Goal: Task Accomplishment & Management: Complete application form

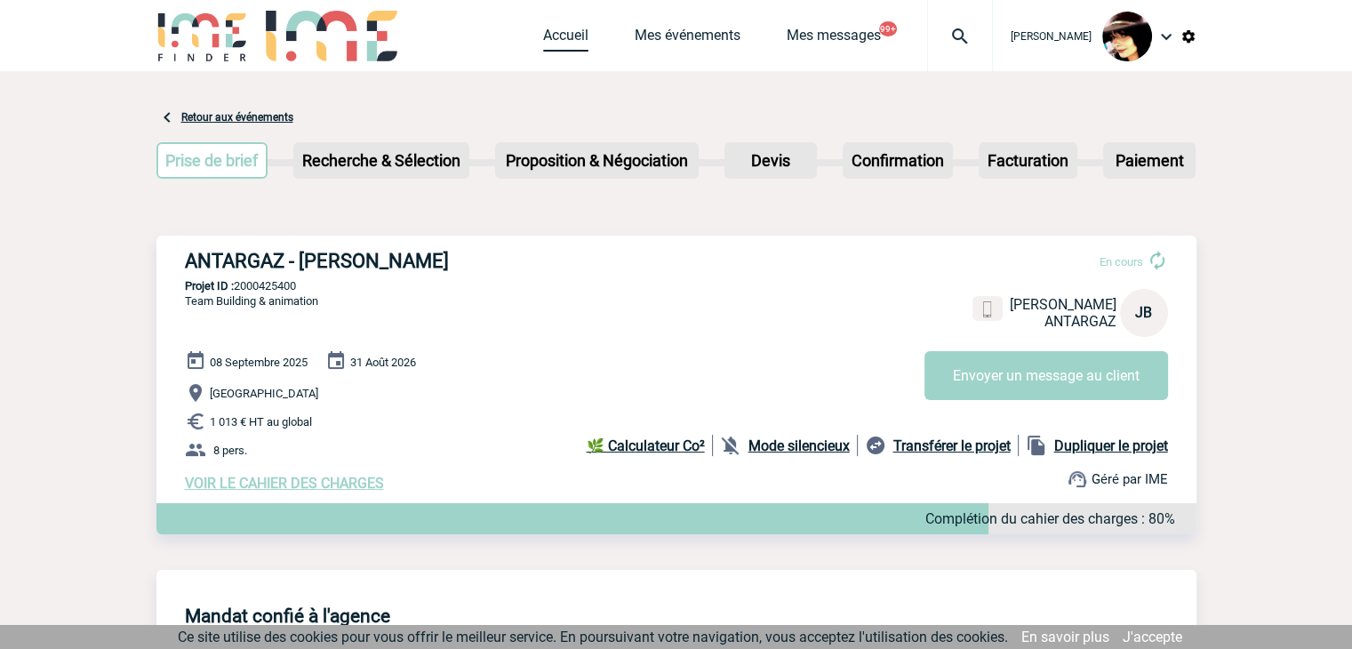
click at [543, 33] on link "Accueil" at bounding box center [565, 39] width 45 height 25
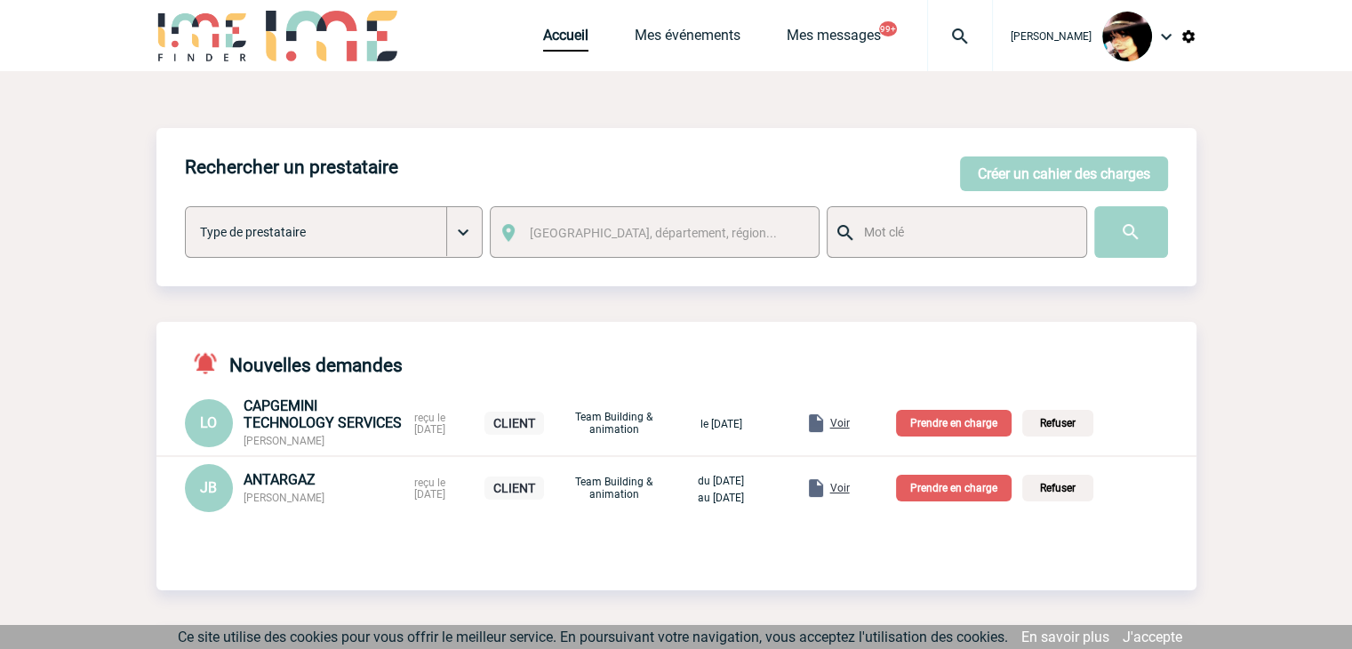
click at [850, 493] on span "Voir" at bounding box center [840, 488] width 20 height 12
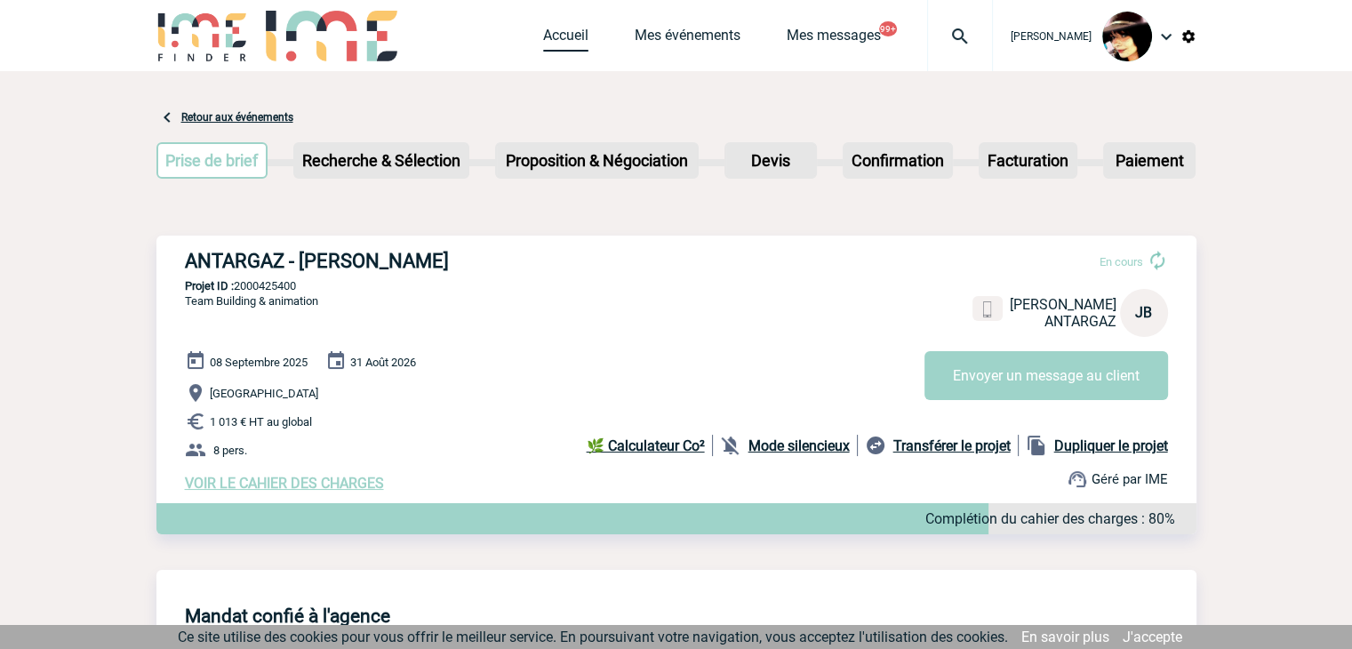
click at [560, 43] on link "Accueil" at bounding box center [565, 39] width 45 height 25
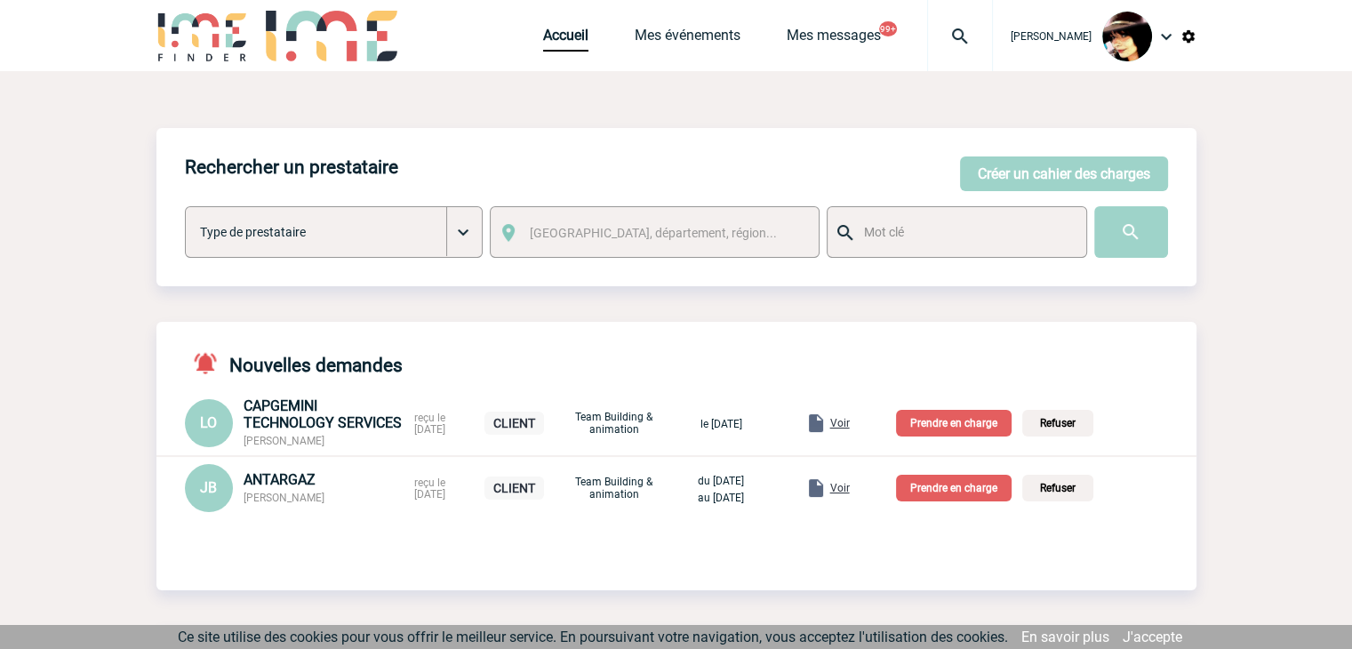
click at [967, 494] on p "Prendre en charge" at bounding box center [954, 488] width 116 height 27
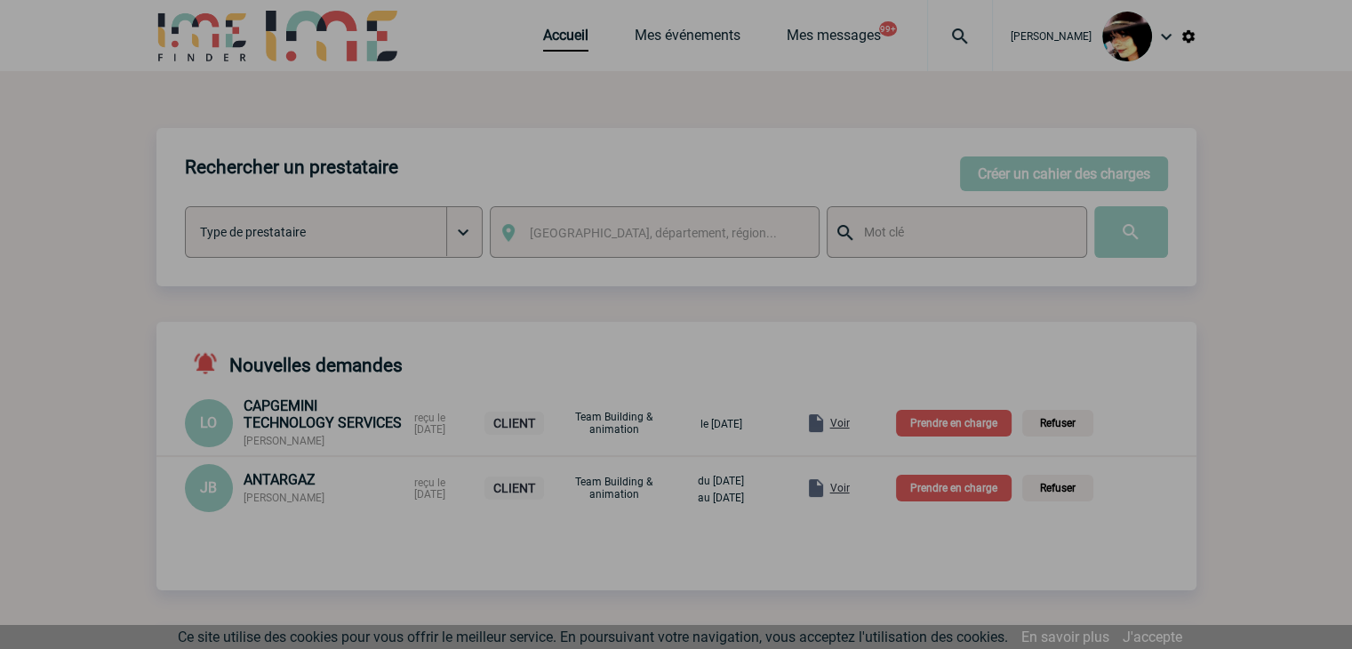
drag, startPoint x: 967, startPoint y: 494, endPoint x: 917, endPoint y: 498, distance: 49.9
click at [941, 498] on div at bounding box center [676, 324] width 1352 height 649
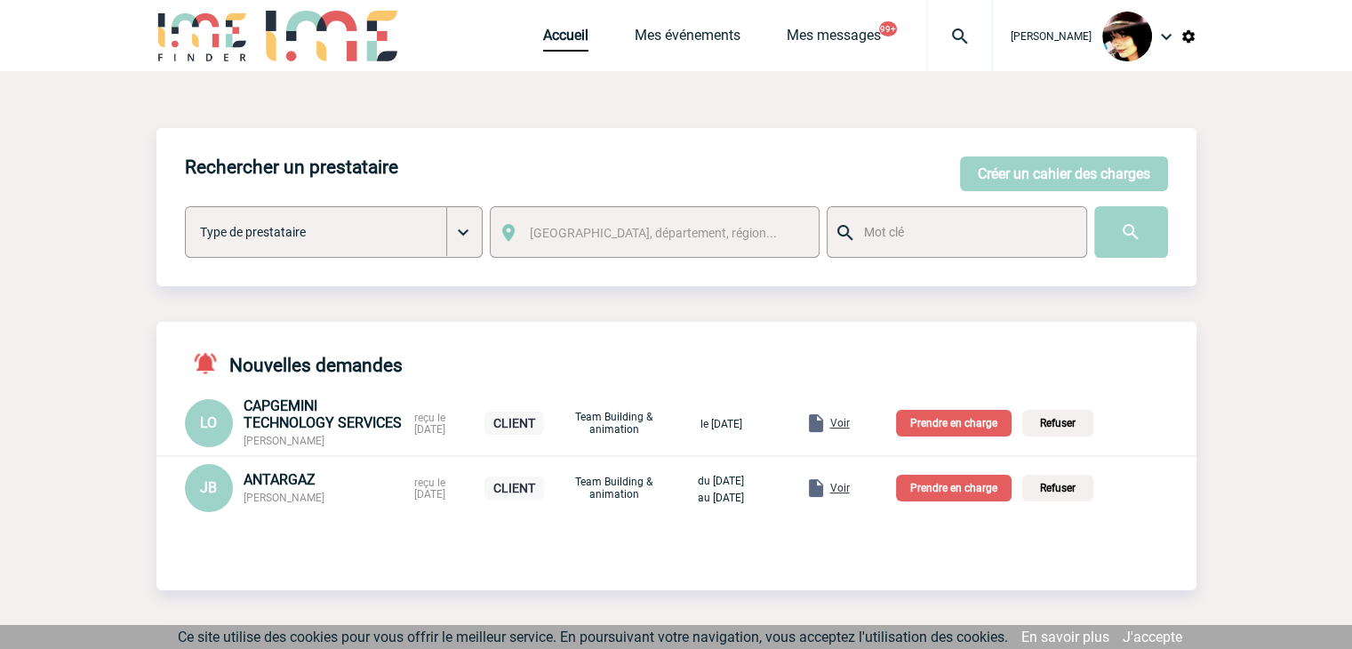
click at [978, 489] on p "Prendre en charge" at bounding box center [954, 488] width 116 height 27
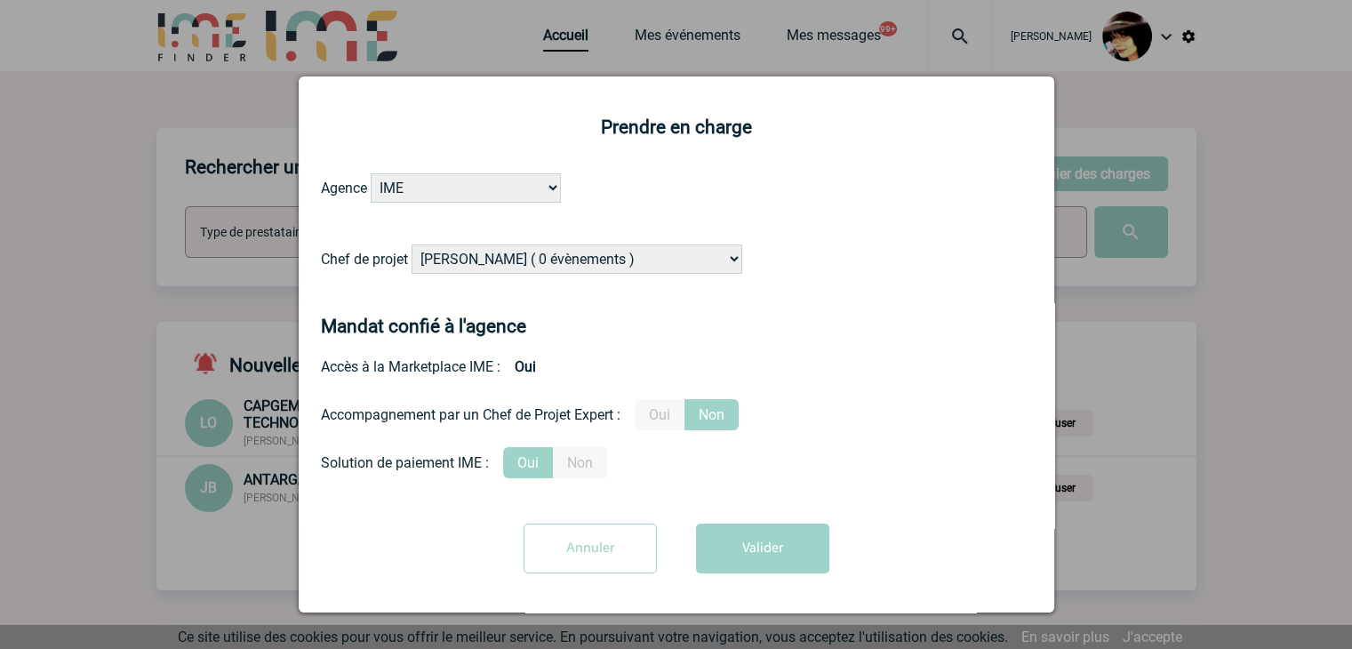
click at [492, 253] on select "Alizée VERLAGUET ( 0 évènements ) Anne GIRAUD ( 1196 évènements ) Anne-François…" at bounding box center [577, 258] width 331 height 29
select select "131233"
click at [492, 253] on select "Alizée VERLAGUET ( 0 évènements ) Anne GIRAUD ( 1196 évènements ) Anne-François…" at bounding box center [577, 258] width 331 height 29
click at [661, 412] on label "Oui" at bounding box center [660, 414] width 50 height 31
click at [0, 0] on input "Oui" at bounding box center [0, 0] width 0 height 0
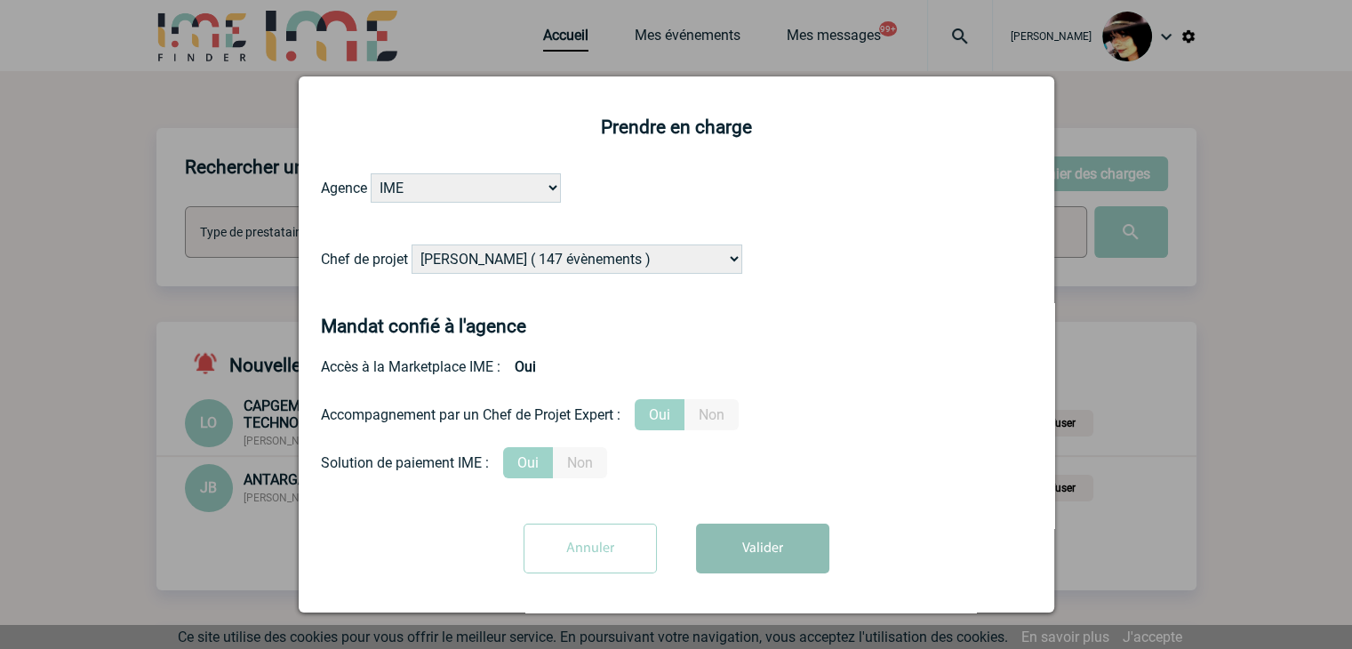
click at [772, 547] on button "Valider" at bounding box center [762, 549] width 133 height 50
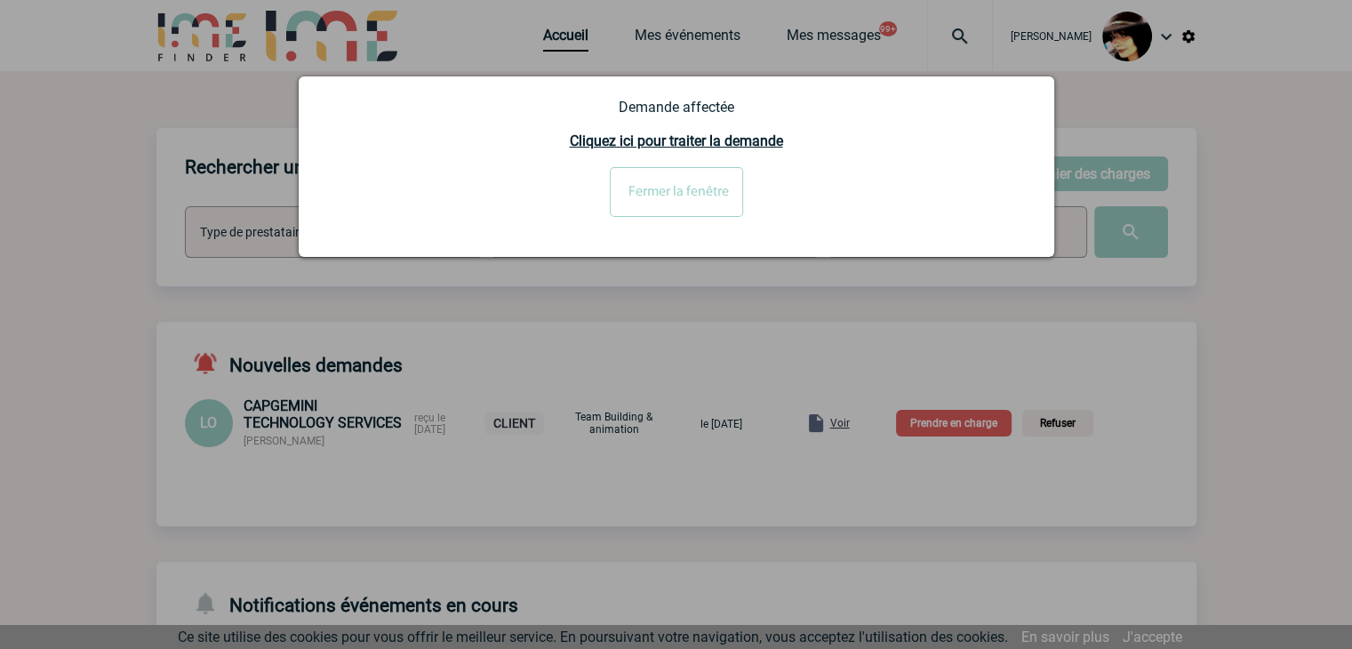
click at [658, 191] on input "Fermer la fenêtre" at bounding box center [676, 192] width 133 height 50
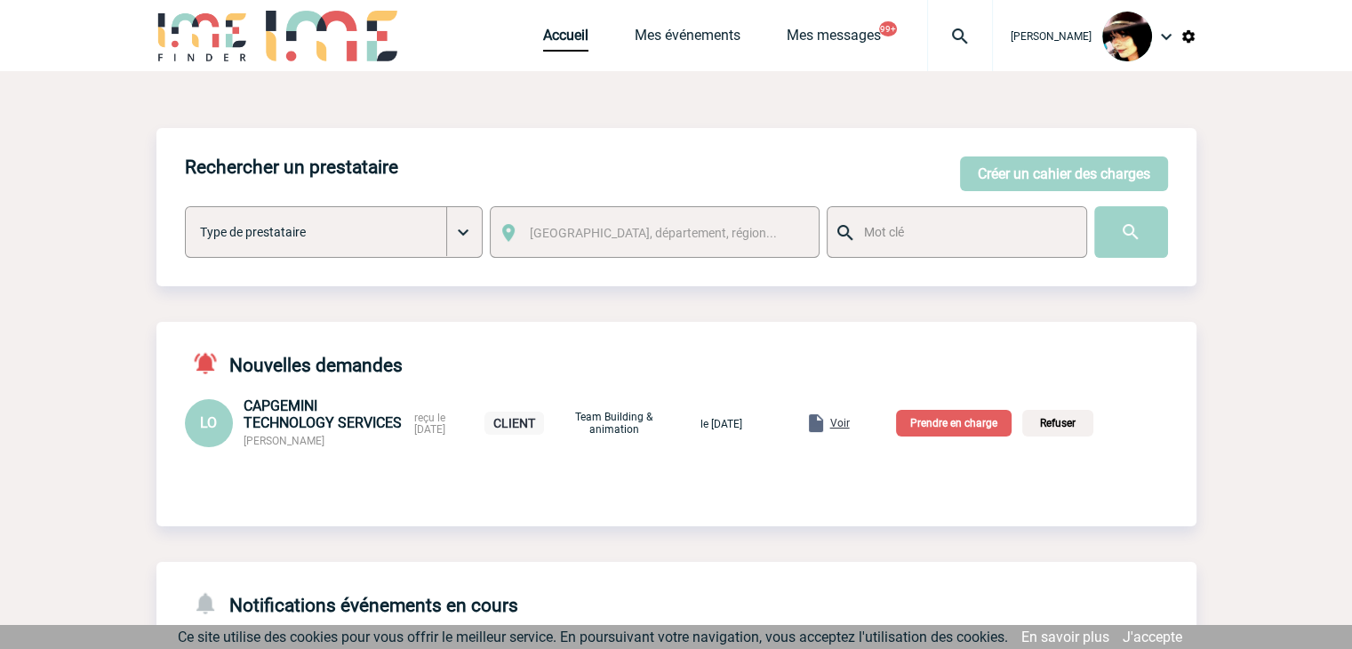
click at [850, 425] on span "Voir" at bounding box center [840, 423] width 20 height 12
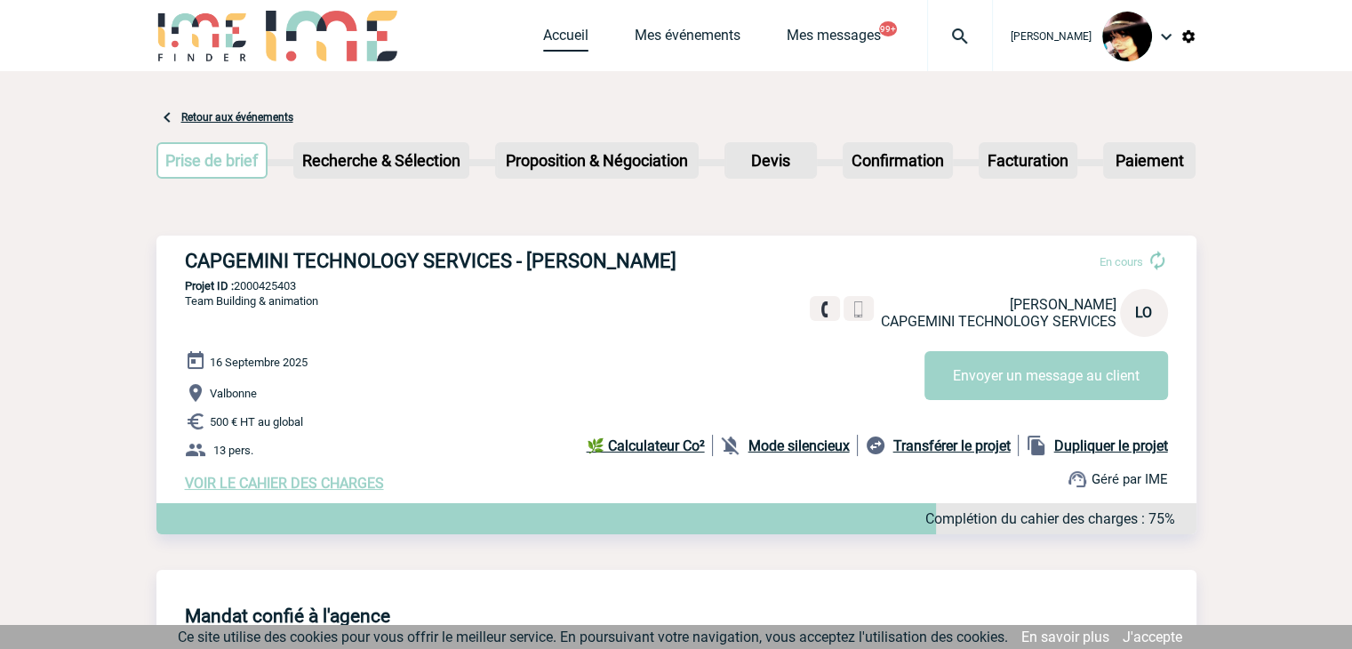
click at [543, 44] on link "Accueil" at bounding box center [565, 39] width 45 height 25
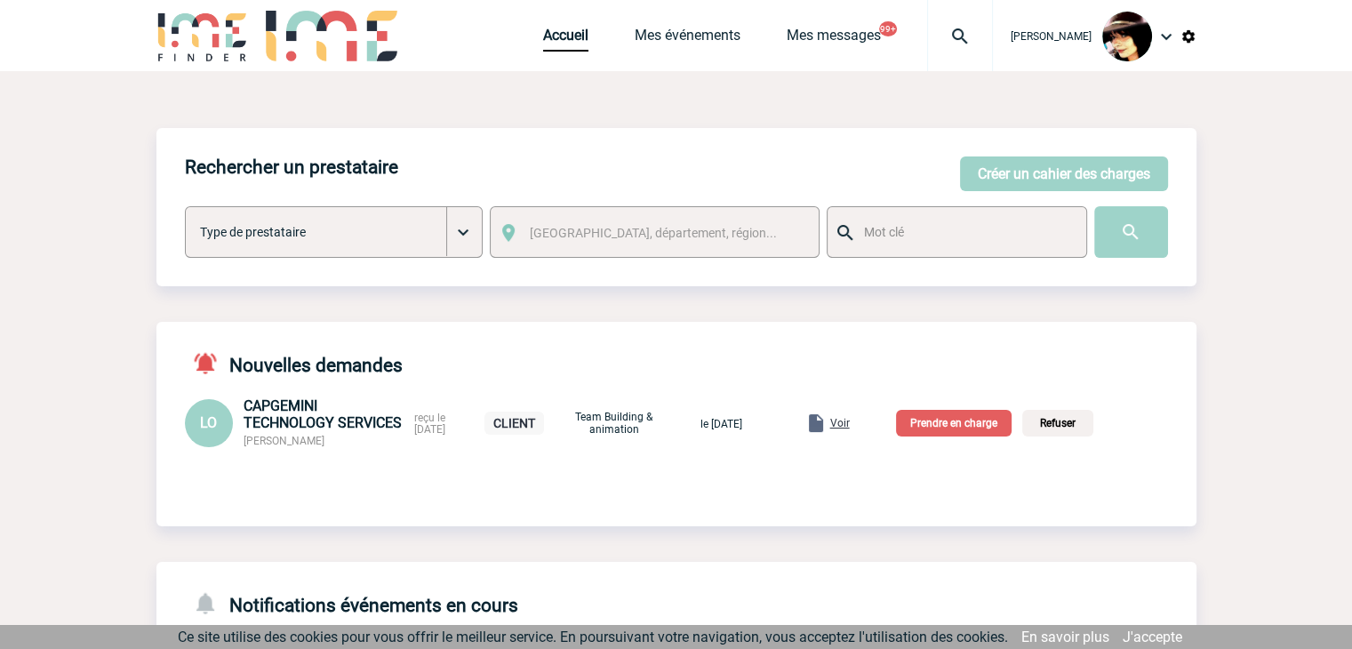
click at [959, 425] on p "Prendre en charge" at bounding box center [954, 423] width 116 height 27
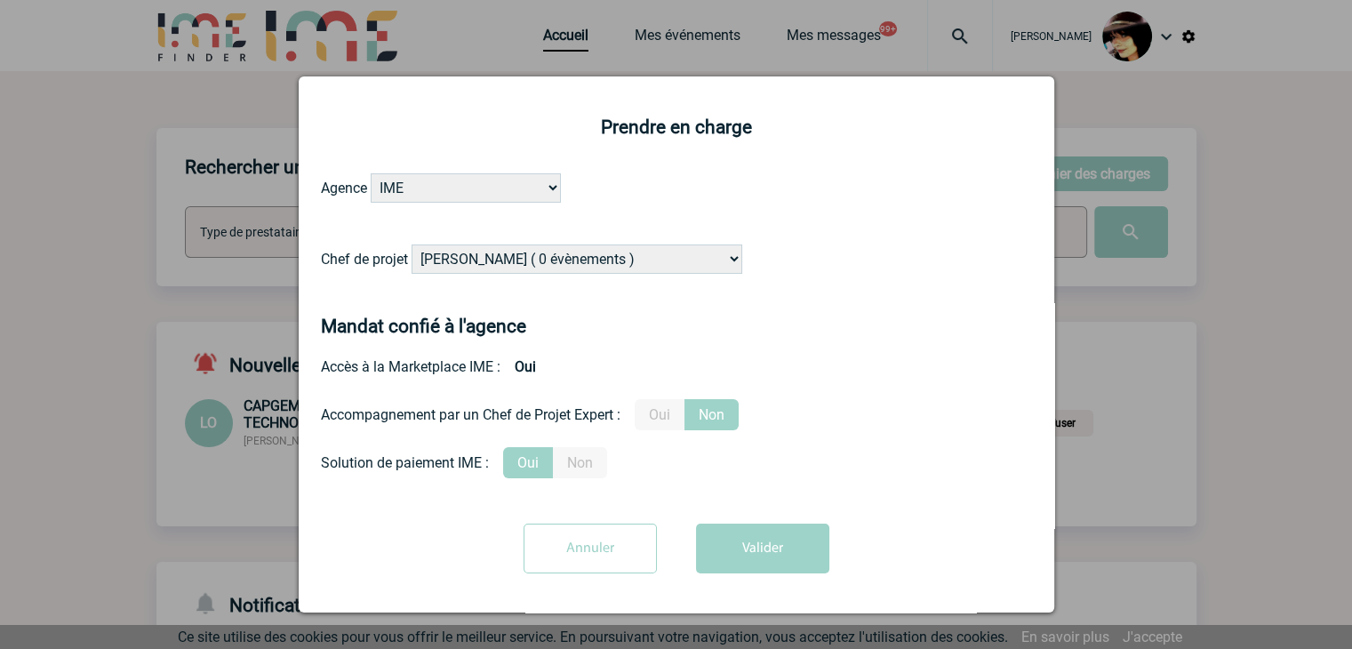
click at [597, 260] on select "Alizée VERLAGUET ( 0 évènements ) Anne GIRAUD ( 1196 évènements ) Anne-François…" at bounding box center [577, 258] width 331 height 29
select select "129834"
click at [412, 245] on select "Alizée VERLAGUET ( 0 évènements ) Anne GIRAUD ( 1196 évènements ) Anne-François…" at bounding box center [577, 258] width 331 height 29
click at [655, 409] on label "Oui" at bounding box center [660, 414] width 50 height 31
click at [0, 0] on input "Oui" at bounding box center [0, 0] width 0 height 0
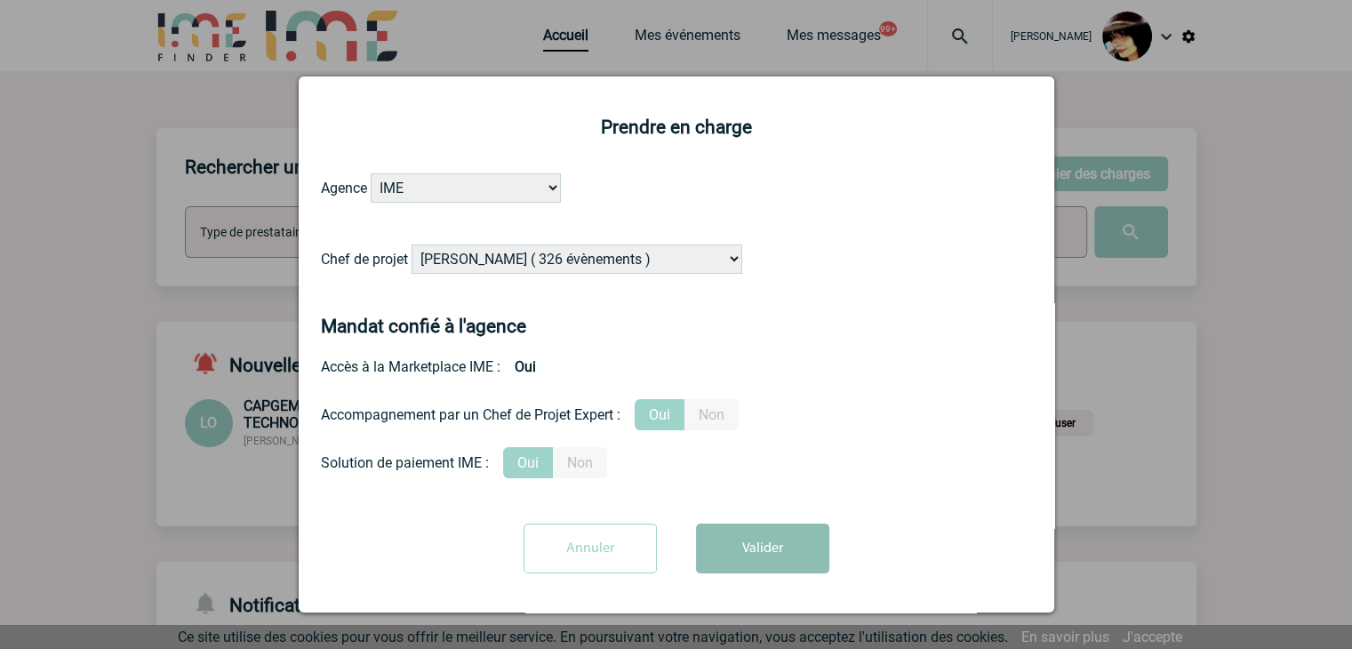
click at [737, 540] on button "Valider" at bounding box center [762, 549] width 133 height 50
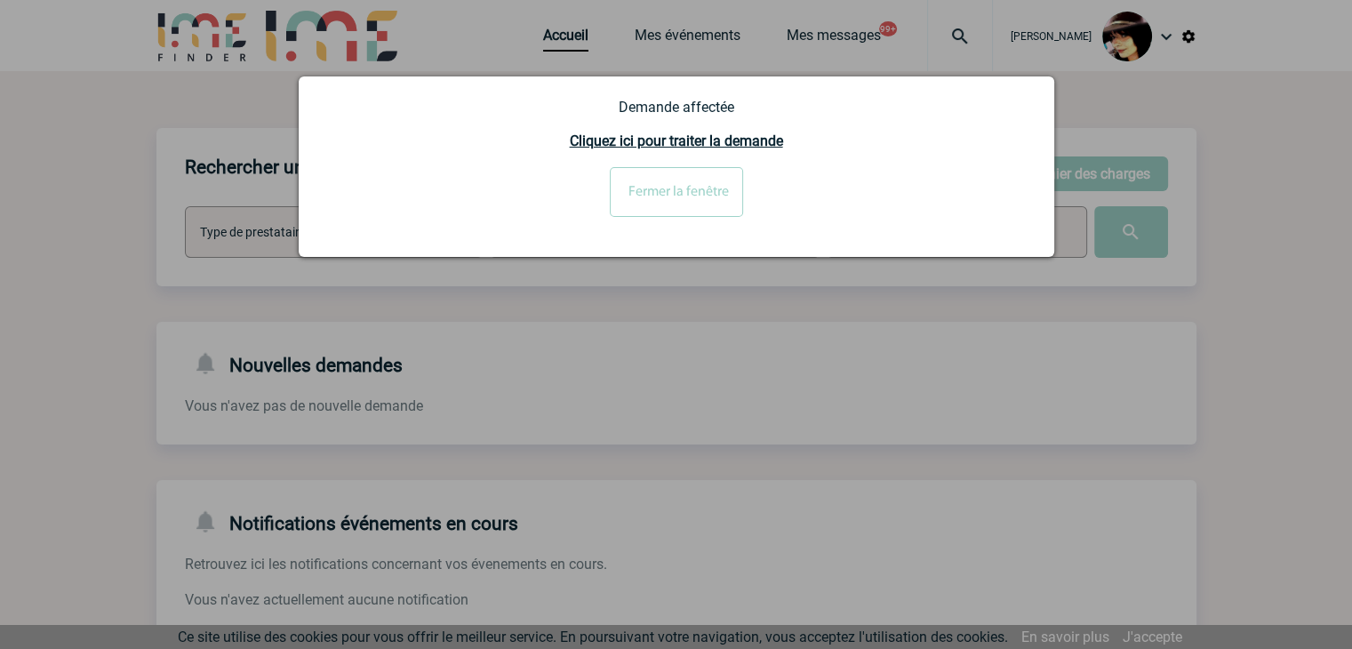
drag, startPoint x: 721, startPoint y: 207, endPoint x: 705, endPoint y: 206, distance: 16.0
click at [720, 207] on input "Fermer la fenêtre" at bounding box center [676, 192] width 133 height 50
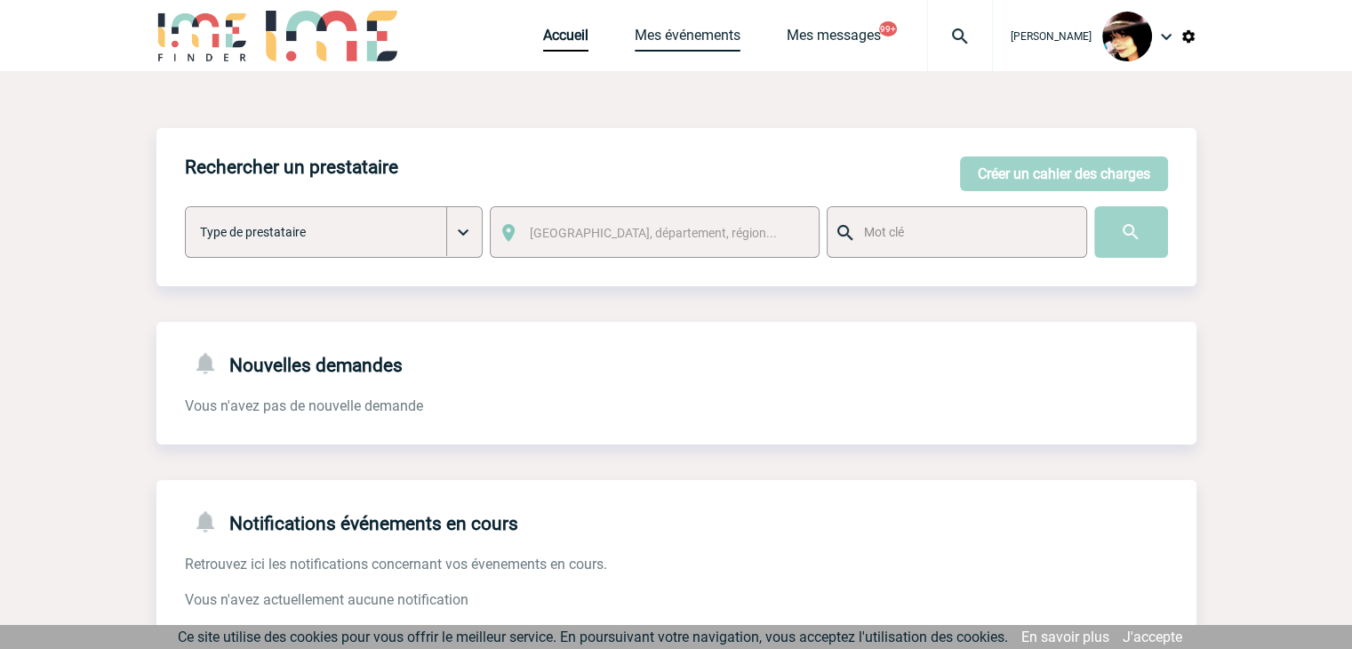
click at [674, 29] on link "Mes événements" at bounding box center [688, 39] width 106 height 25
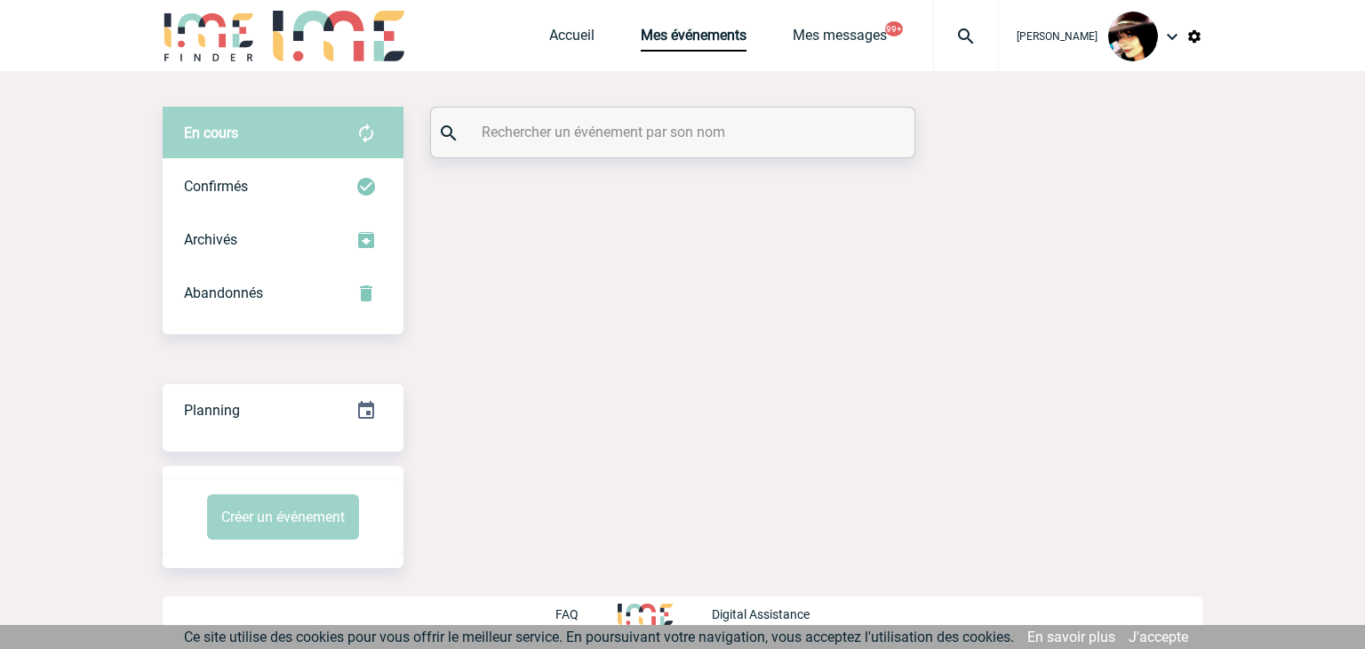
click at [515, 143] on input "text" at bounding box center [675, 132] width 396 height 26
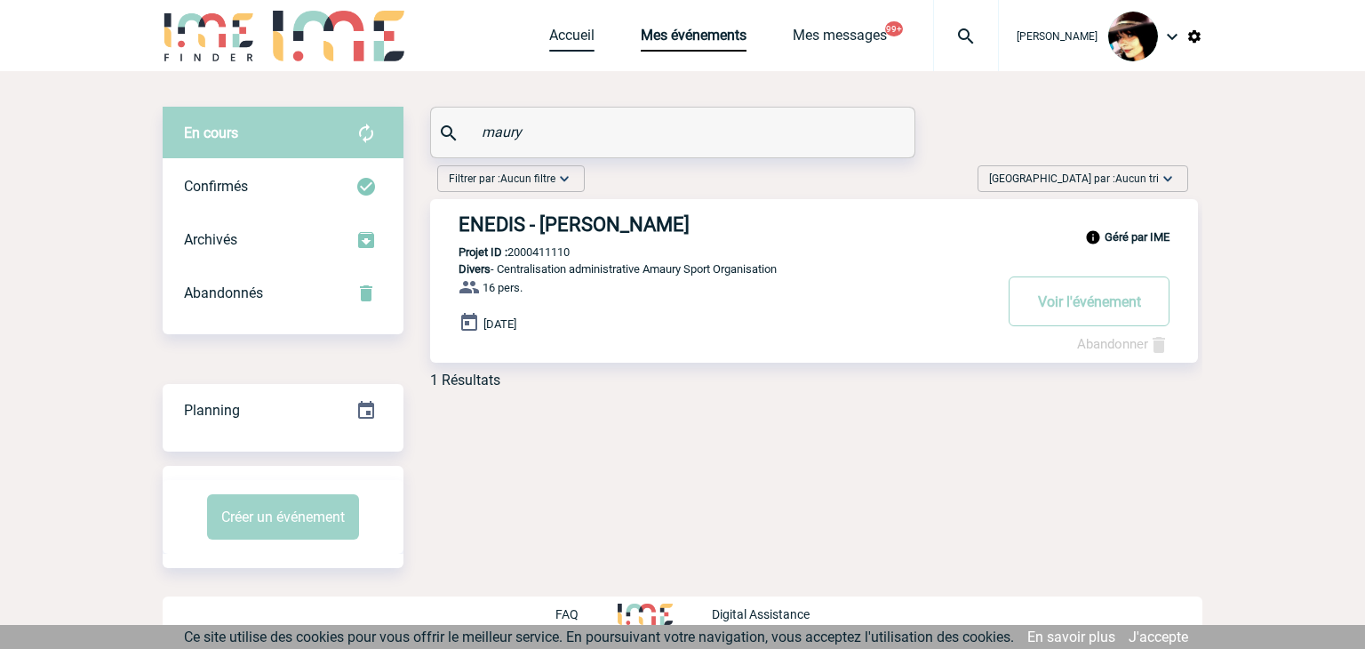
type input "maury"
click at [576, 28] on link "Accueil" at bounding box center [571, 39] width 45 height 25
click at [575, 29] on link "Accueil" at bounding box center [571, 39] width 45 height 25
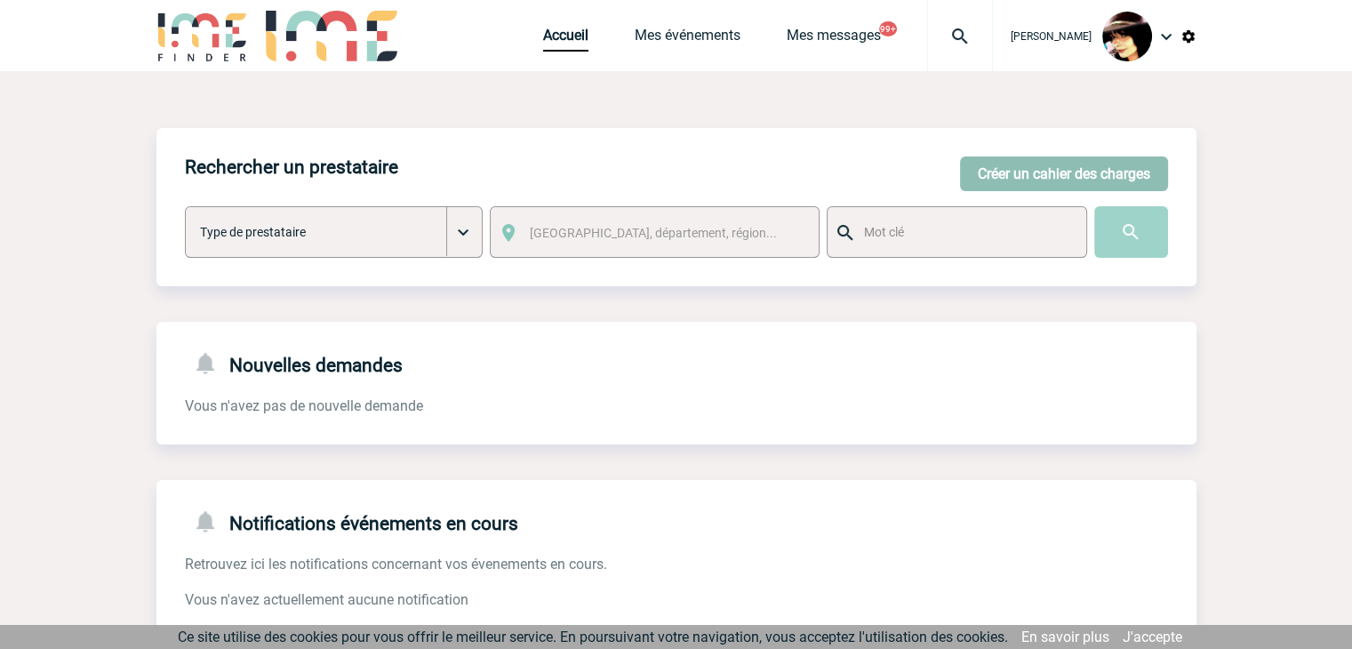
click at [1069, 175] on button "Créer un cahier des charges" at bounding box center [1064, 173] width 208 height 35
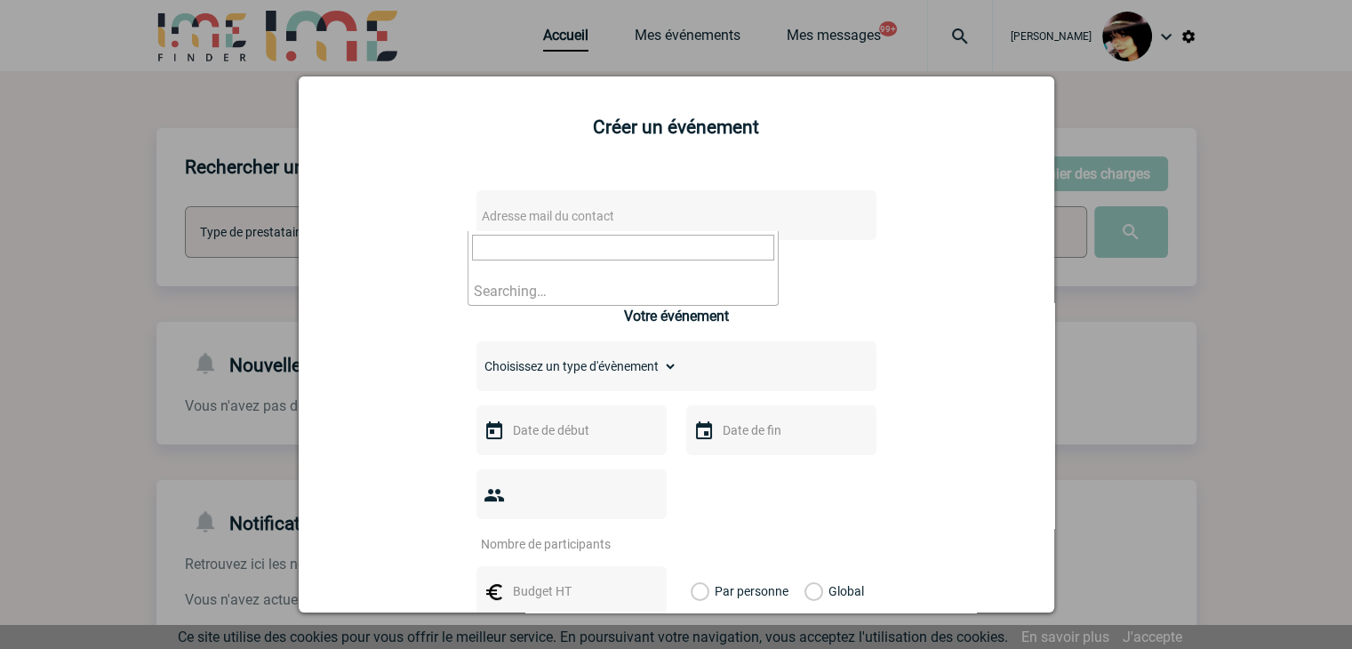
click at [525, 220] on span "Adresse mail du contact" at bounding box center [548, 216] width 132 height 14
type input "[PERSON_NAME][EMAIL_ADDRESS][DOMAIN_NAME]"
drag, startPoint x: 1284, startPoint y: 419, endPoint x: 1253, endPoint y: 421, distance: 30.3
click at [1282, 419] on div at bounding box center [676, 324] width 1352 height 649
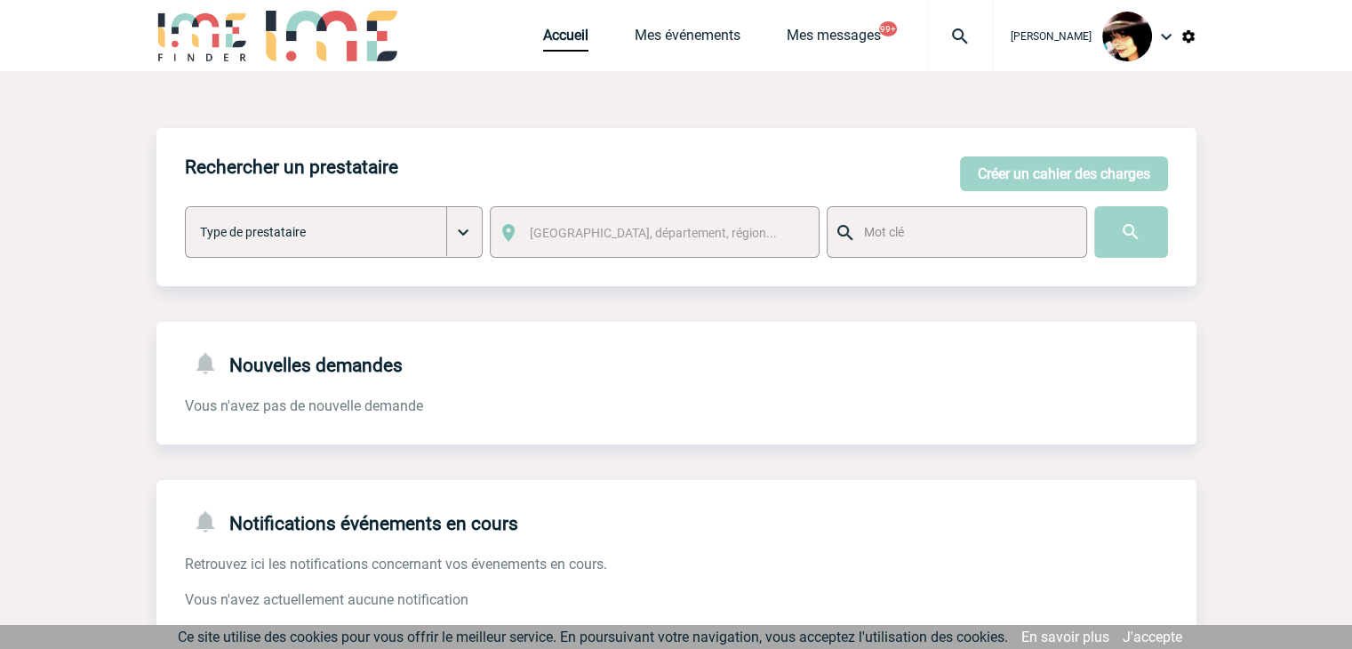
click at [948, 35] on body "Rachel SABOUREAU Accueil Mes événements 99+" at bounding box center [676, 544] width 1352 height 1089
click at [946, 33] on img at bounding box center [960, 36] width 64 height 21
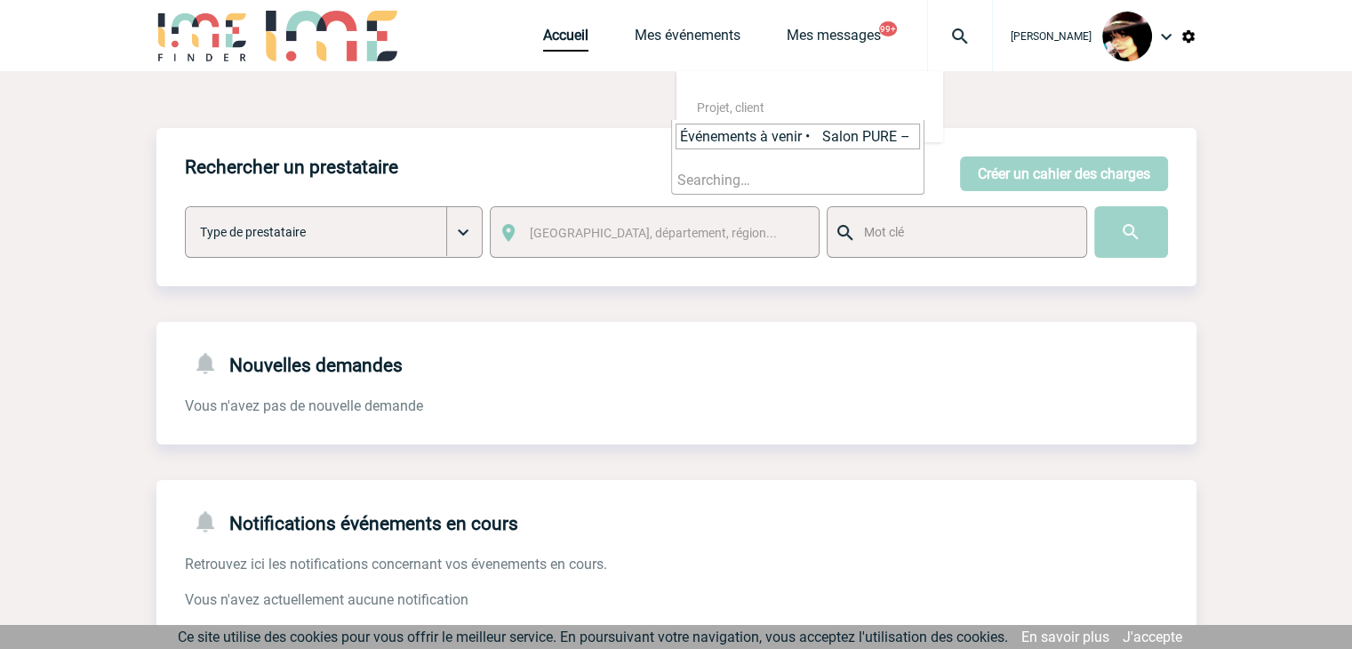
scroll to position [0, 3844]
type input "Événements à venir • Salon PURE – Lundi 22 septembre → À partir de 18h → Peut-o…"
click at [877, 139] on input "Événements à venir • Salon PURE – Lundi 22 septembre → À partir de 18h → Peut-o…" at bounding box center [798, 137] width 244 height 26
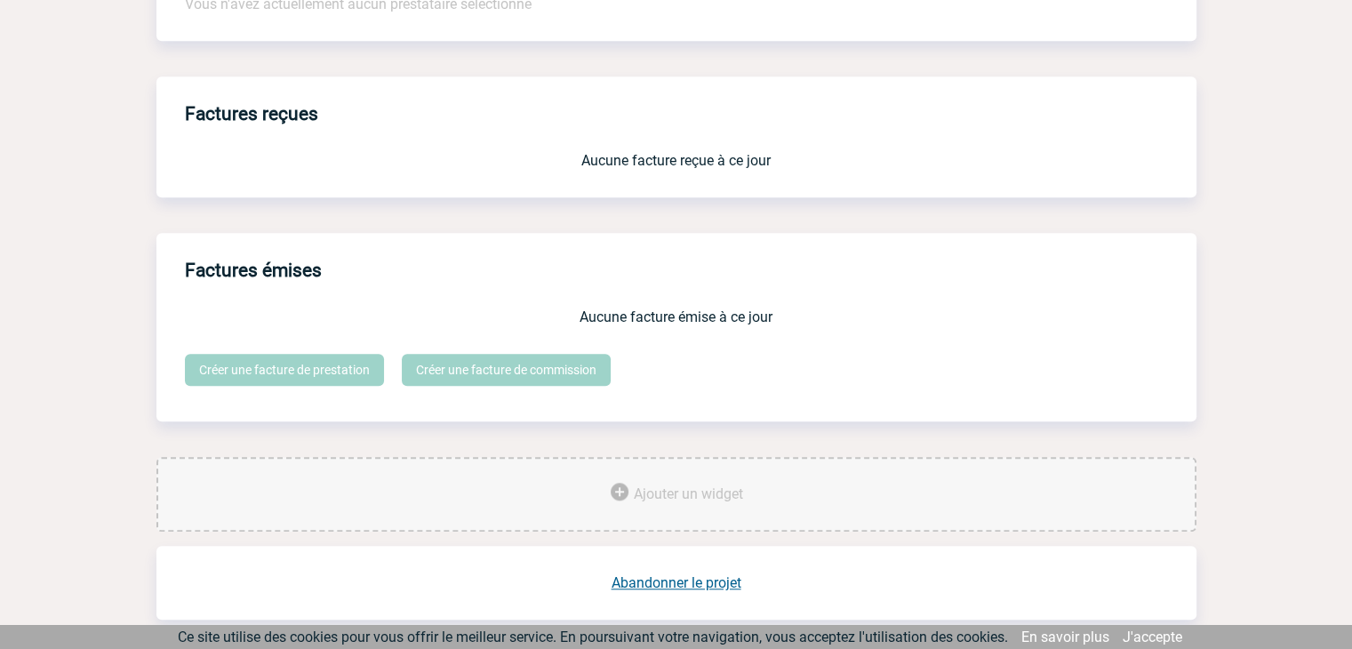
scroll to position [1469, 0]
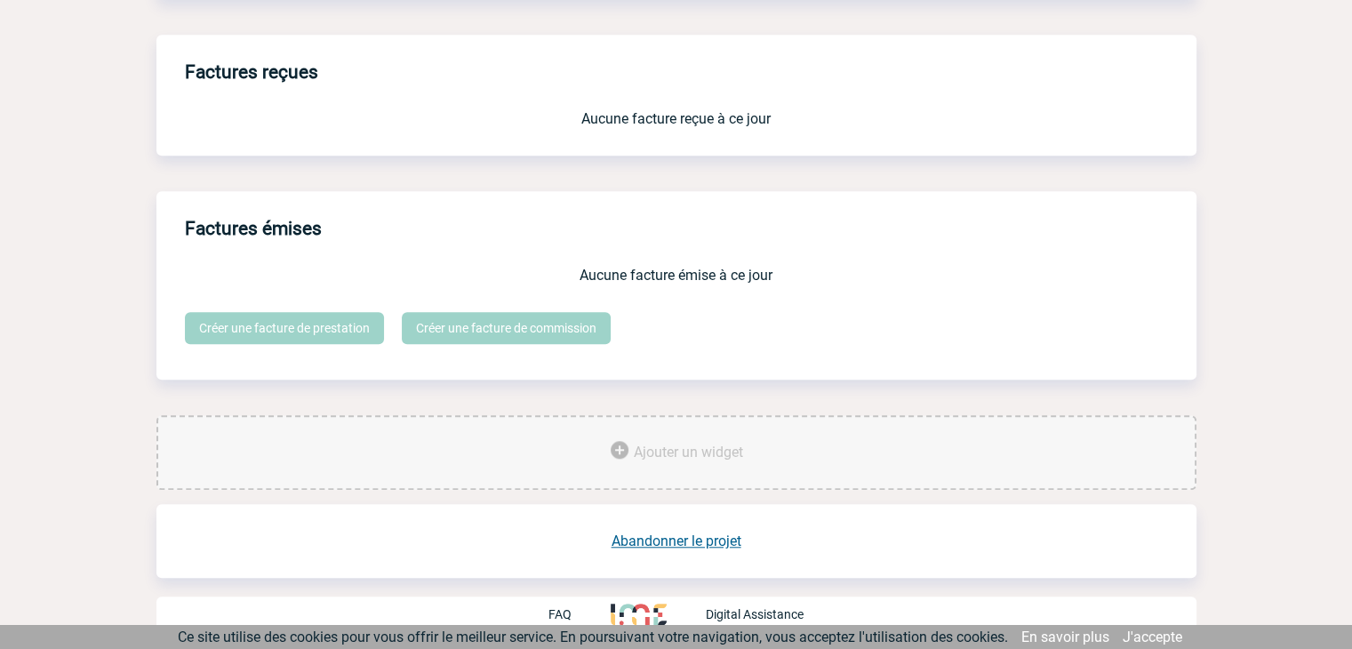
click at [651, 541] on link "Abandonner le projet" at bounding box center [677, 540] width 130 height 17
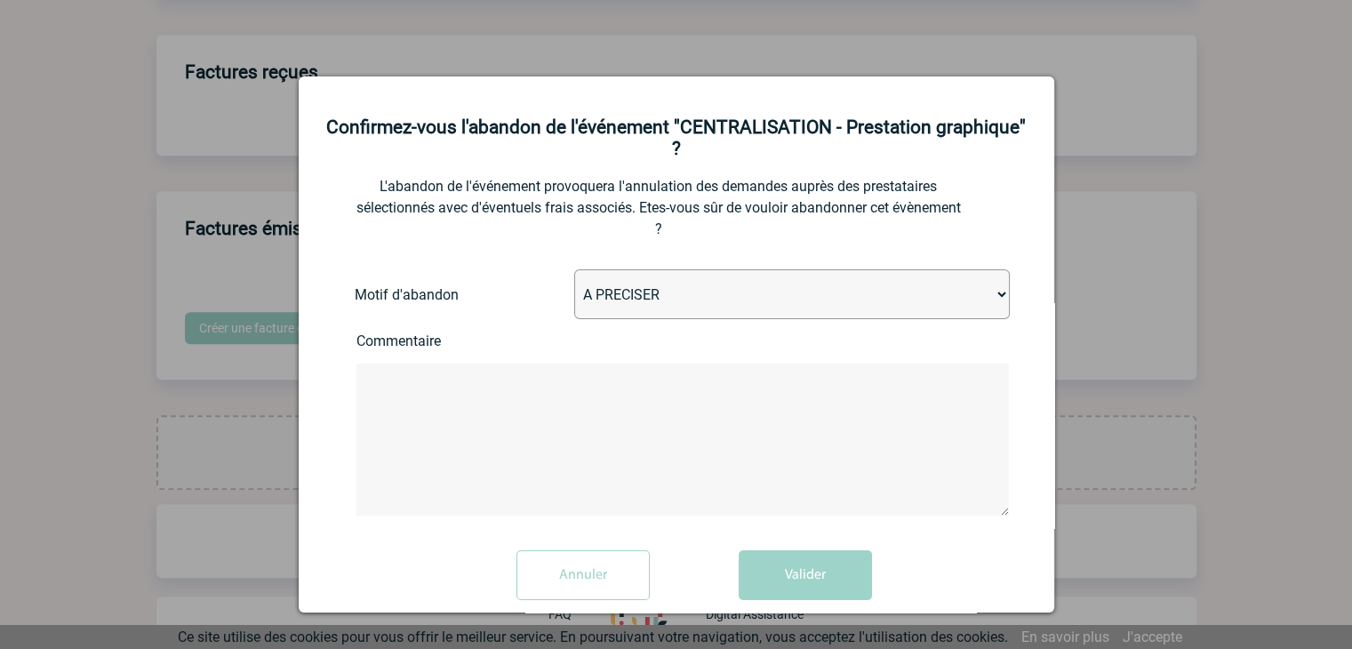
click at [689, 304] on select "A PRECISER Projet annulé Projet reporté Evénement organisé en interne A fait ap…" at bounding box center [792, 294] width 436 height 50
select select "ABANDON_PROJET_06"
click at [574, 272] on select "A PRECISER Projet annulé Projet reporté Evénement organisé en interne A fait ap…" at bounding box center [792, 294] width 436 height 50
click at [790, 584] on button "Valider" at bounding box center [805, 575] width 133 height 50
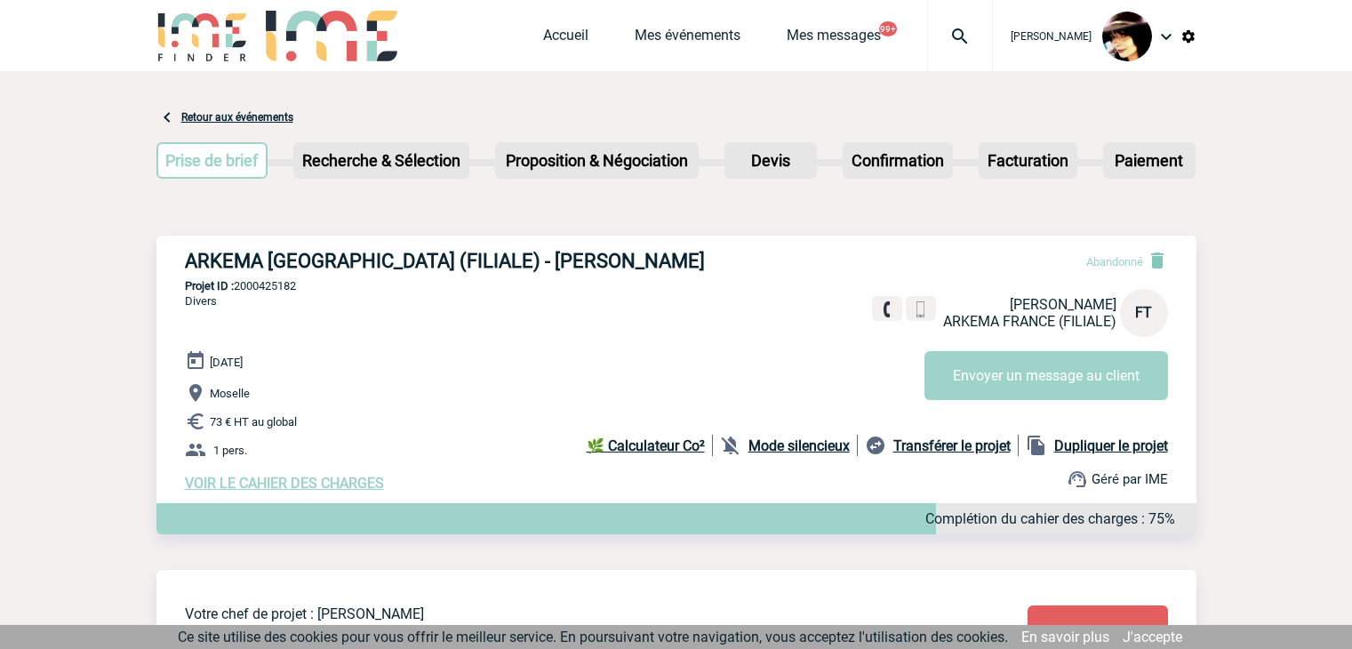
scroll to position [849, 0]
